Goal: Task Accomplishment & Management: Use online tool/utility

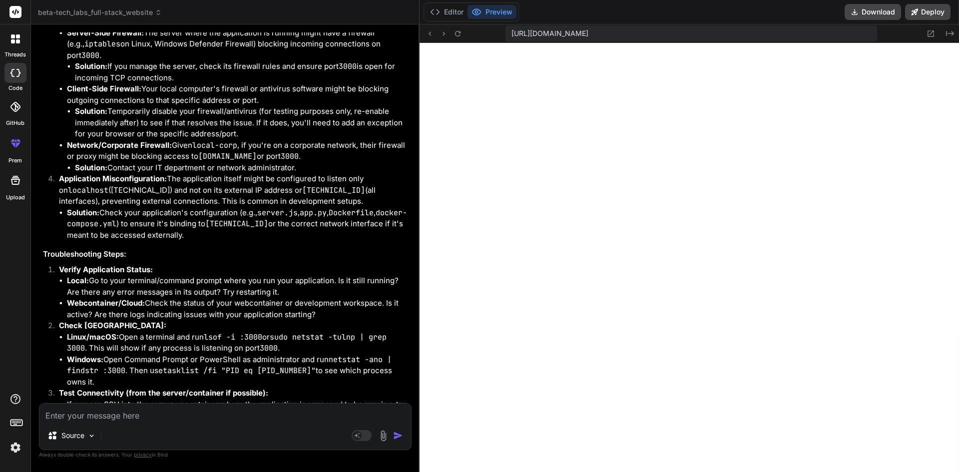
scroll to position [1652, 0]
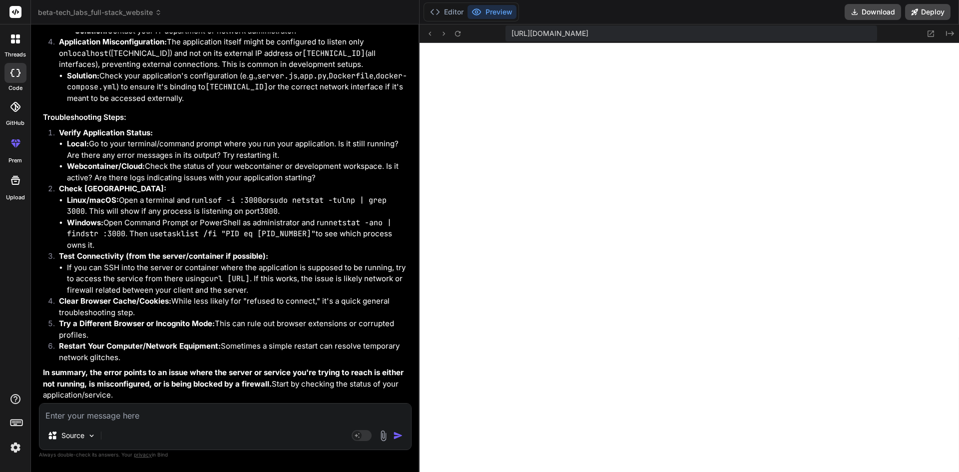
click at [19, 145] on icon at bounding box center [15, 143] width 12 height 12
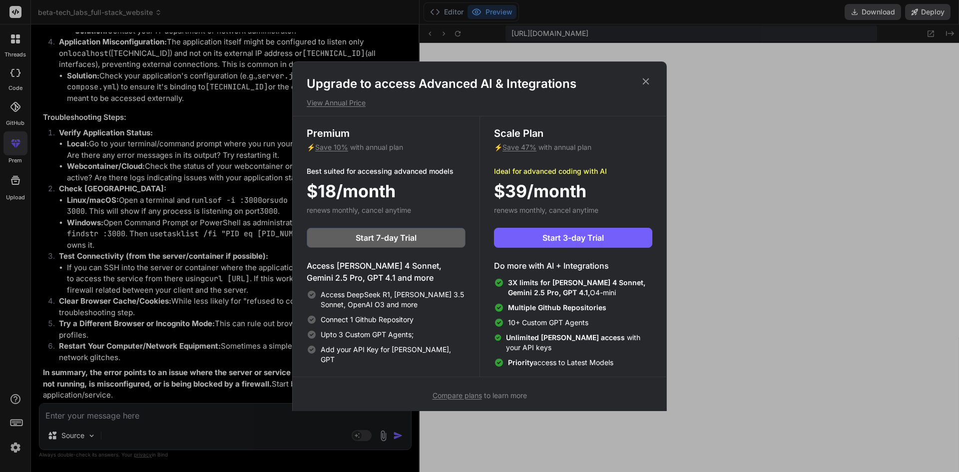
click at [19, 145] on div "Upgrade to access Advanced AI & Integrations View Annual Price Premium ⚡ Save 1…" at bounding box center [479, 236] width 959 height 472
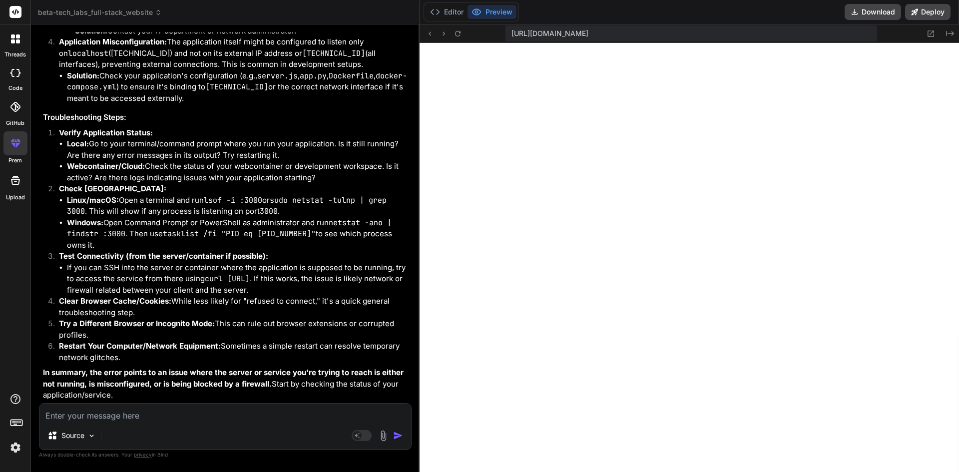
click at [8, 40] on div at bounding box center [15, 38] width 21 height 21
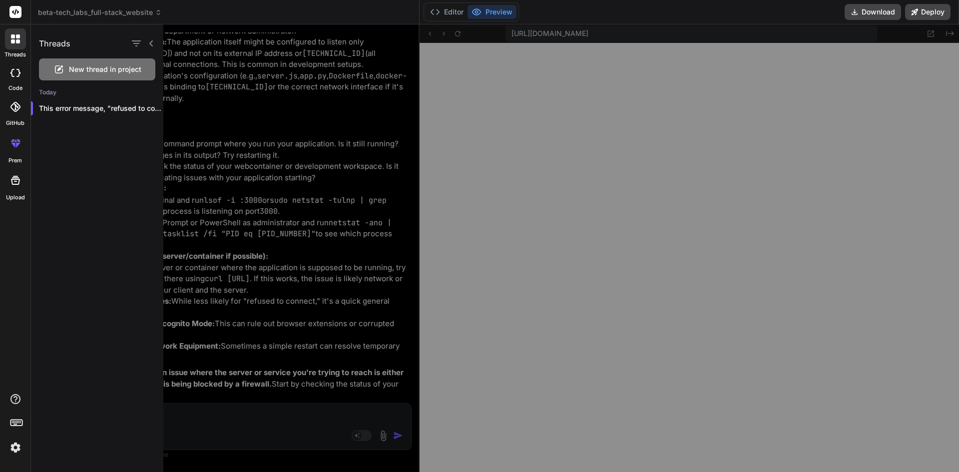
click at [85, 76] on div "New thread in project" at bounding box center [97, 69] width 116 height 22
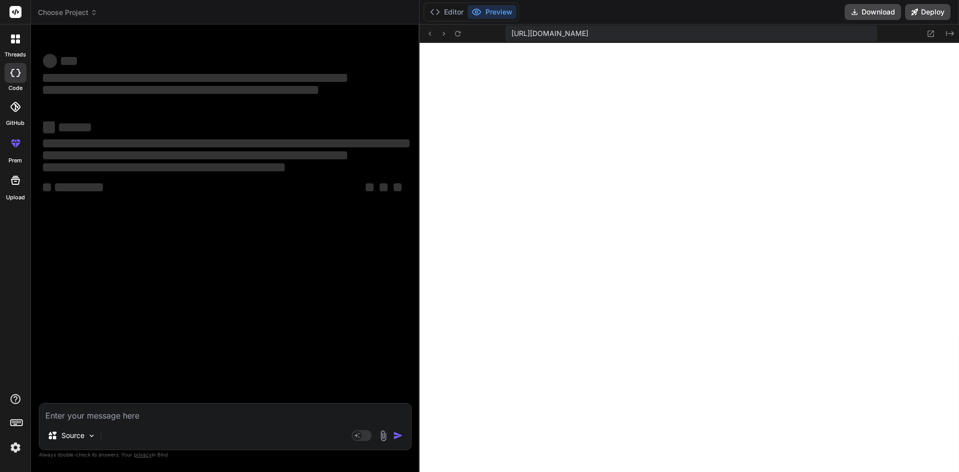
type textarea "x"
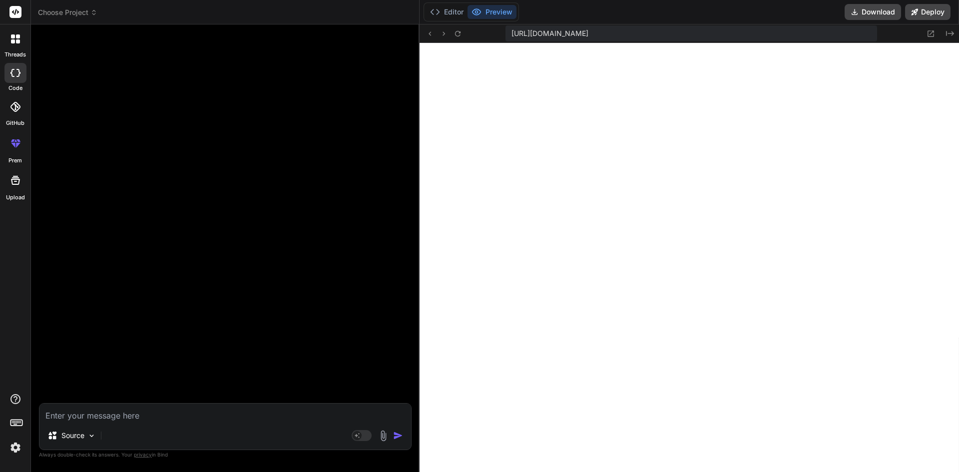
paste textarea "Loremips d sita-conse **Adipi + Elit.se doeiusmod** tem i Utlabor etdolo mag al…"
type textarea "Loremips d sita-conse **Adipi + Elit.se doeiusmod** tem i Utlabor etdolo mag al…"
type textarea "x"
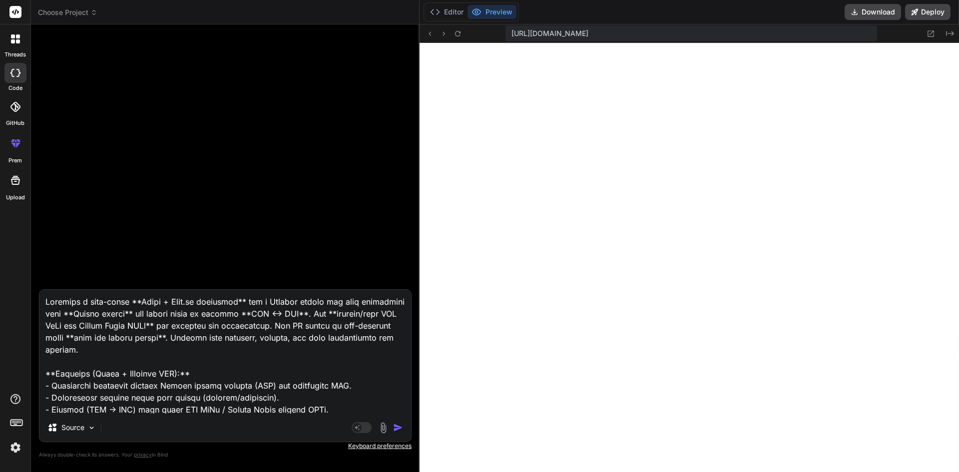
scroll to position [409, 0]
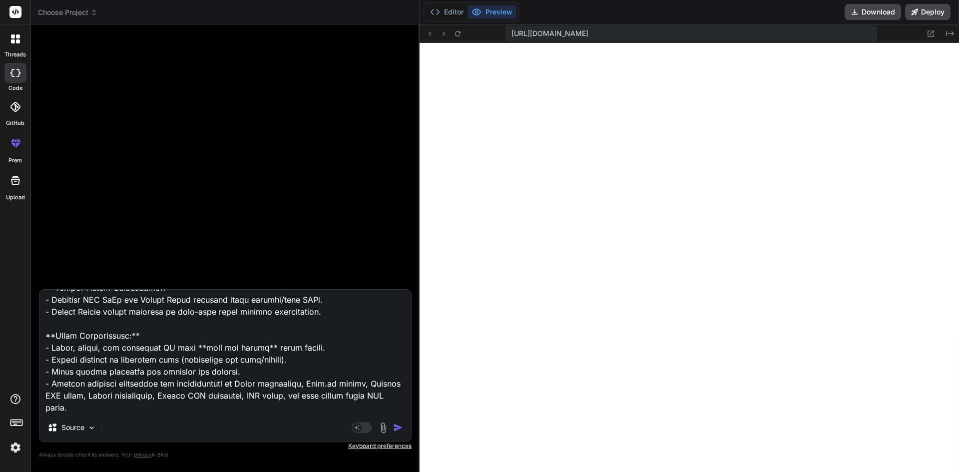
type textarea "Loremips d sita-conse **Adipi + Elit.se doeiusmod** tem i Utlabor etdolo mag al…"
click at [19, 46] on div at bounding box center [15, 38] width 21 height 21
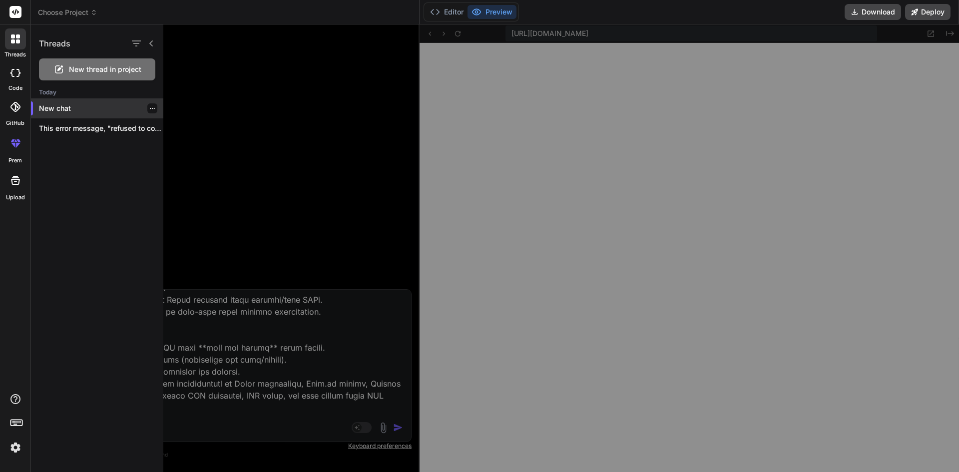
click at [91, 114] on div "New chat" at bounding box center [97, 108] width 132 height 20
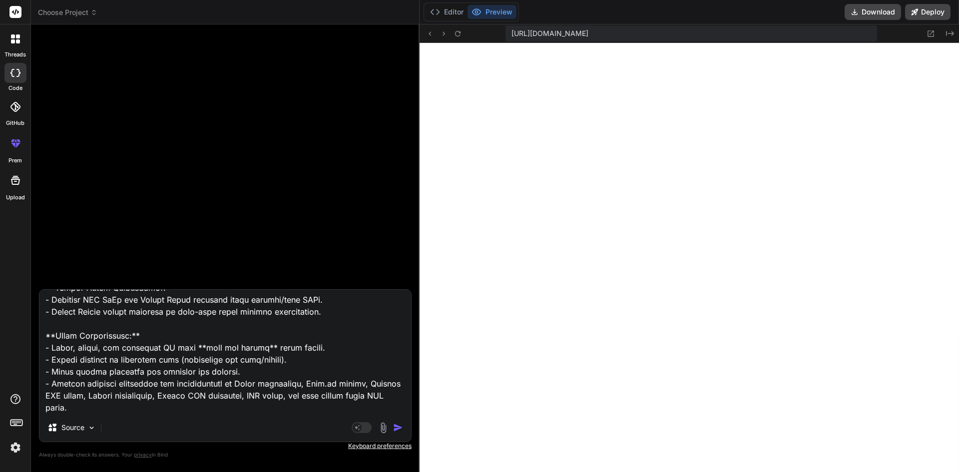
click at [396, 427] on img "button" at bounding box center [398, 428] width 10 height 10
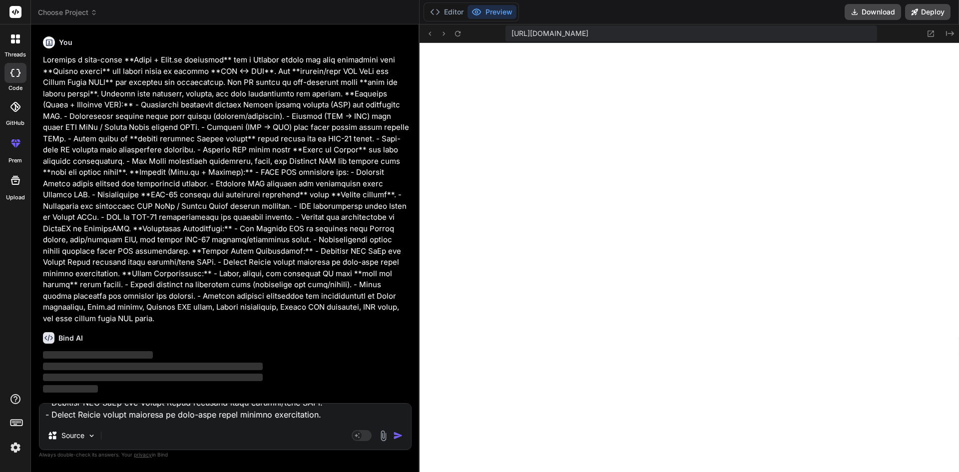
scroll to position [0, 0]
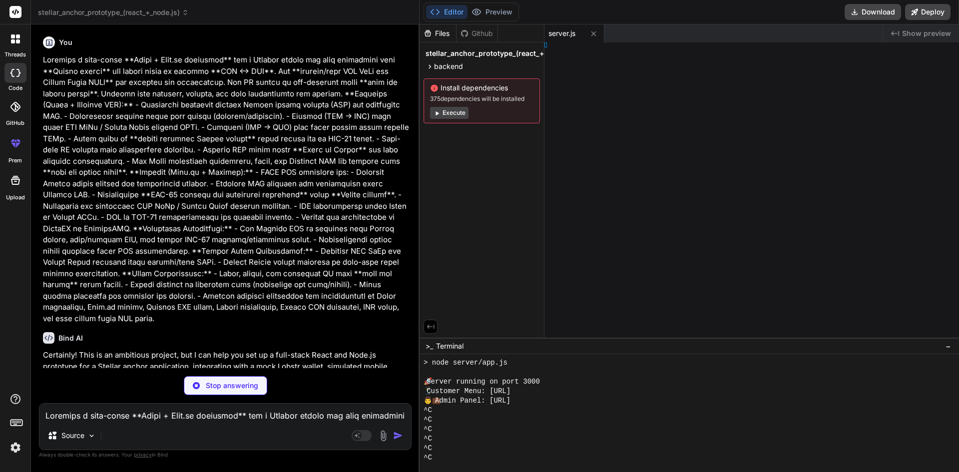
type textarea "x"
type textarea "}"
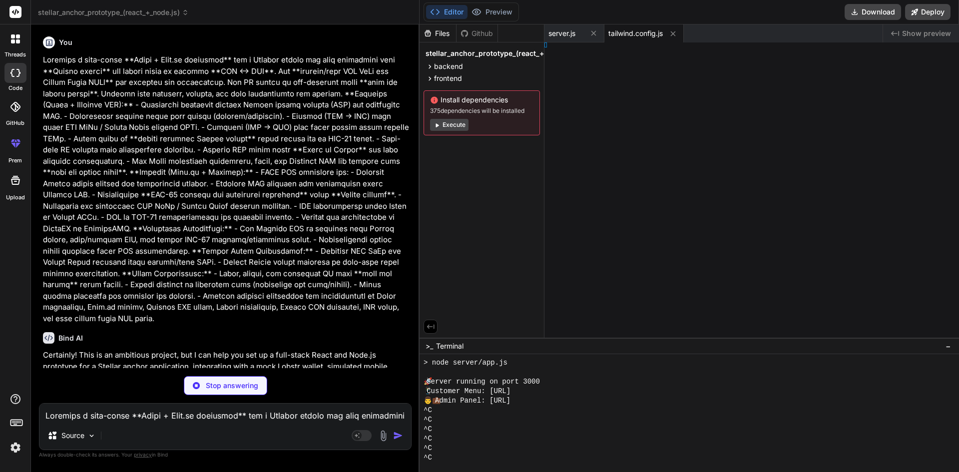
type textarea "x"
type textarea "} })"
type textarea "x"
type textarea "555; }"
type textarea "x"
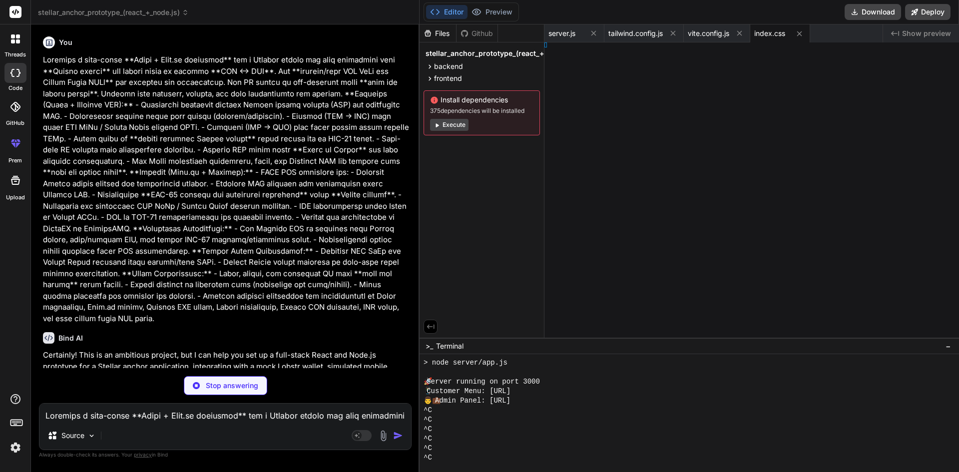
type textarea ";"
type textarea "x"
type textarea "} };"
type textarea "x"
type textarea ";"
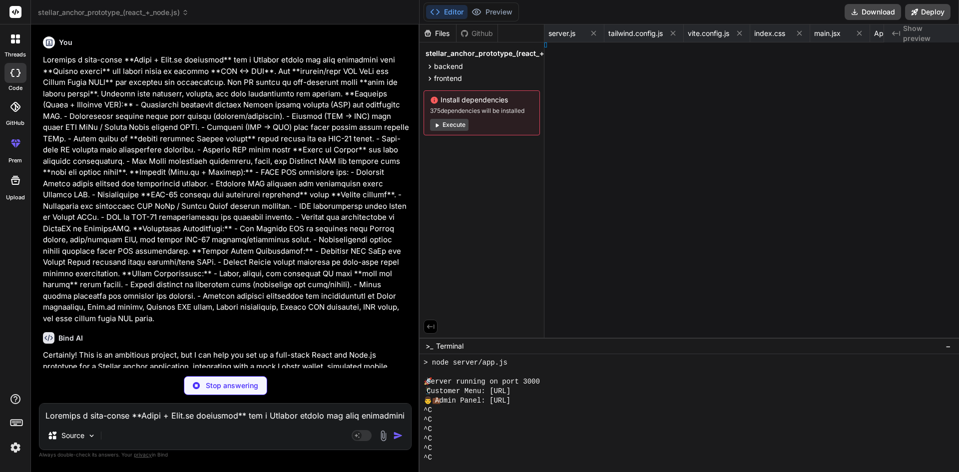
type textarea "x"
type textarea "rd;"
type textarea "x"
type textarea "sitForm;"
type textarea "x"
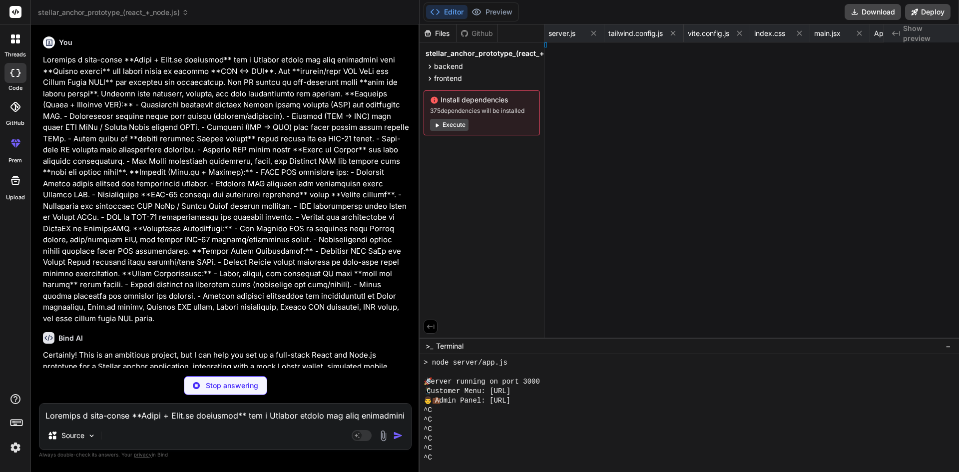
type textarea "rm;"
type textarea "x"
type textarea "r;"
type textarea "x"
type textarea ";"
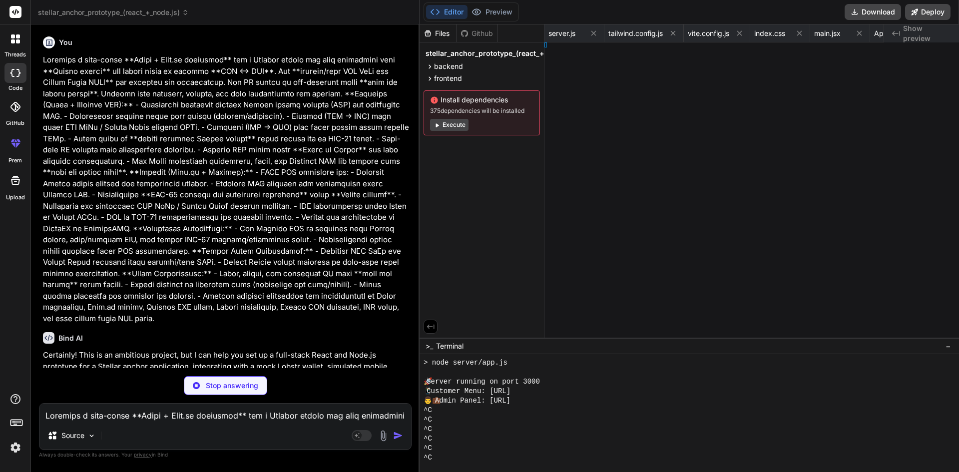
type textarea "x"
type textarea "port;"
type textarea "x"
